Goal: Task Accomplishment & Management: Manage account settings

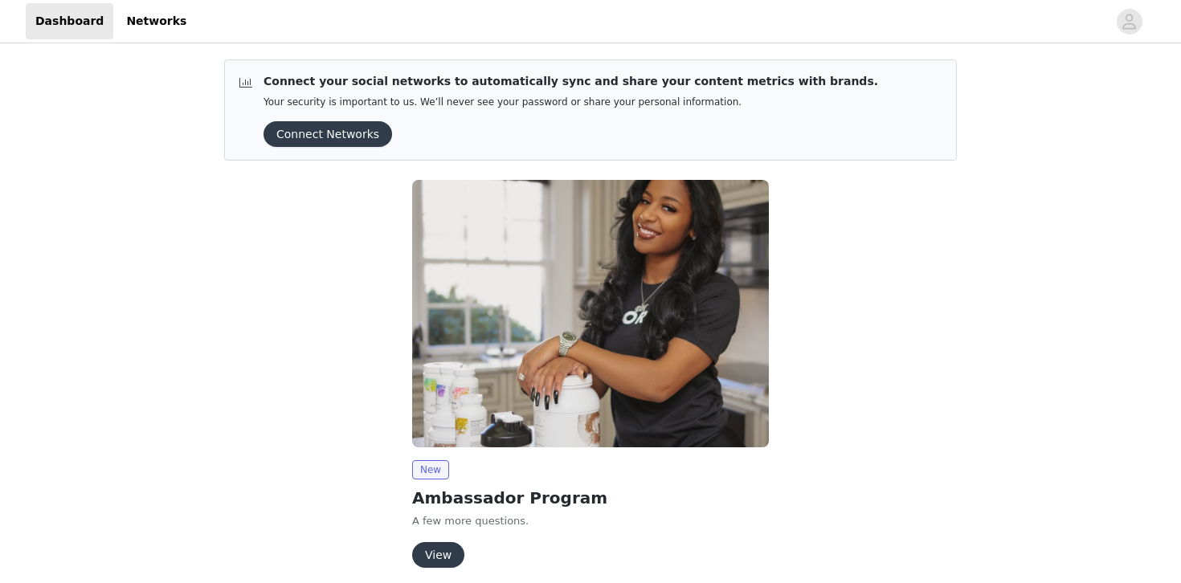
click at [357, 125] on button "Connect Networks" at bounding box center [327, 134] width 128 height 26
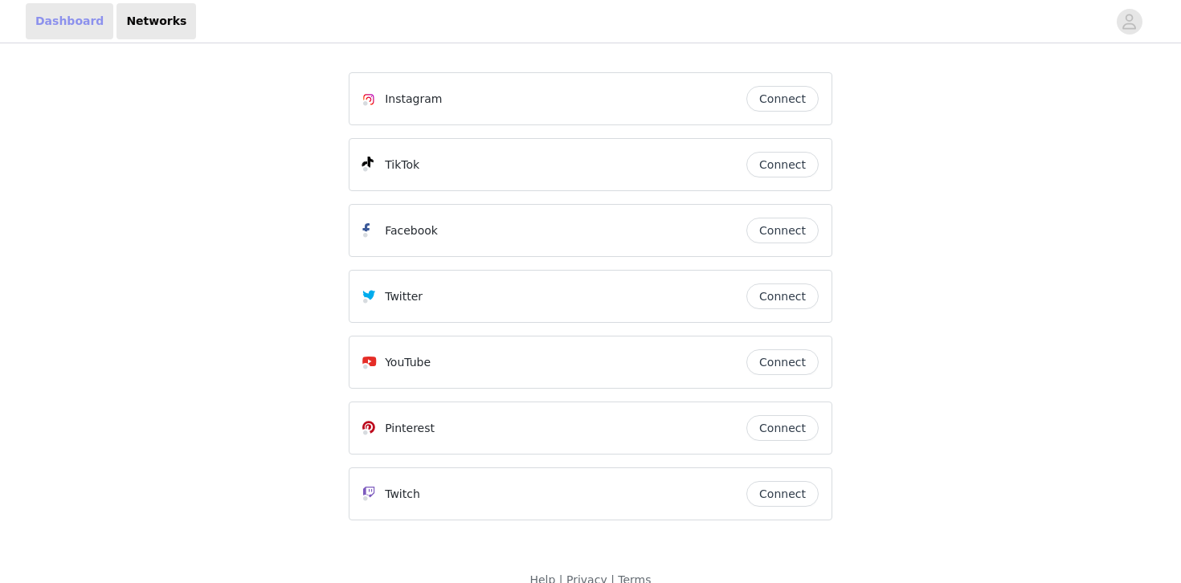
click at [68, 10] on link "Dashboard" at bounding box center [70, 21] width 88 height 36
